Goal: Information Seeking & Learning: Find specific fact

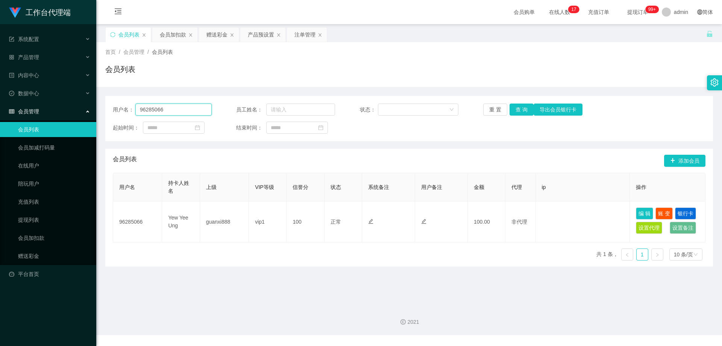
drag, startPoint x: 112, startPoint y: 104, endPoint x: 106, endPoint y: 102, distance: 6.6
click at [100, 102] on main "关闭左侧 关闭右侧 关闭其它 刷新页面 会员列表 会员加扣款 赠送彩金 产品预设置 注单管理 首页 / 会员管理 / 会员列表 / 会员列表 用户名： 962…" at bounding box center [409, 162] width 626 height 276
paste input "6122770"
type input "6122770"
click at [516, 109] on button "查 询" at bounding box center [522, 109] width 24 height 12
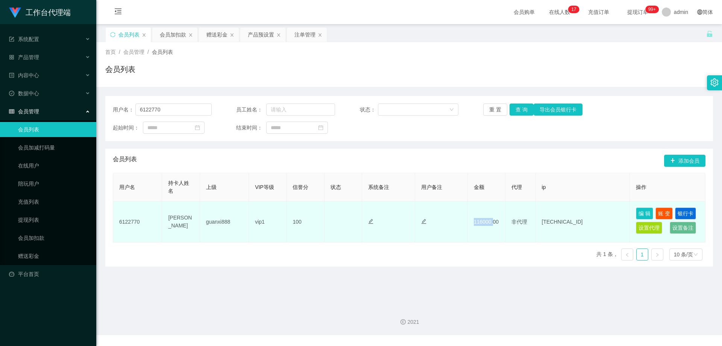
drag, startPoint x: 471, startPoint y: 220, endPoint x: 490, endPoint y: 221, distance: 19.6
click at [490, 221] on td "116000.00" at bounding box center [487, 221] width 38 height 41
click at [484, 221] on td "116000.00" at bounding box center [487, 221] width 38 height 41
drag, startPoint x: 488, startPoint y: 222, endPoint x: 466, endPoint y: 222, distance: 22.2
click at [468, 222] on td "116000.00" at bounding box center [487, 221] width 38 height 41
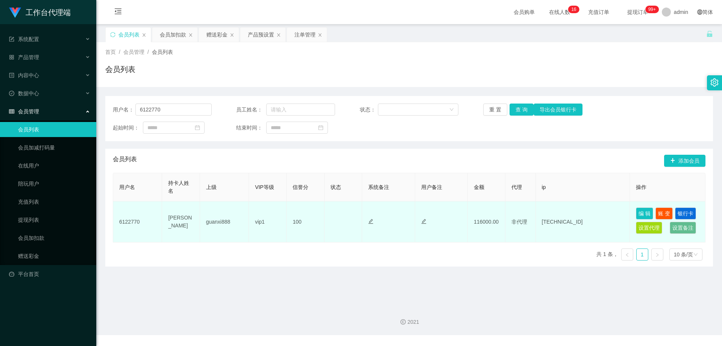
click at [453, 220] on div at bounding box center [441, 222] width 40 height 8
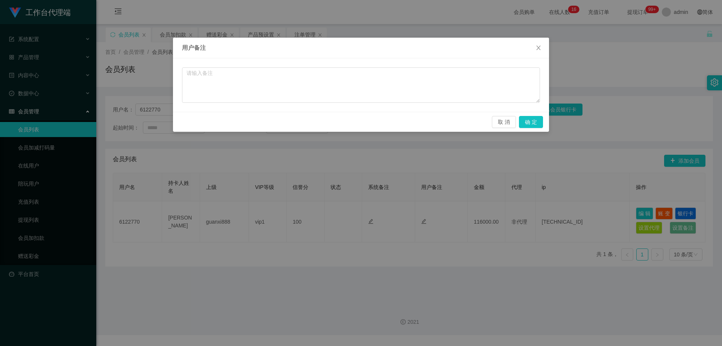
click at [458, 218] on div "用户备注 取 消 确 定" at bounding box center [361, 173] width 722 height 346
